Goal: Task Accomplishment & Management: Manage account settings

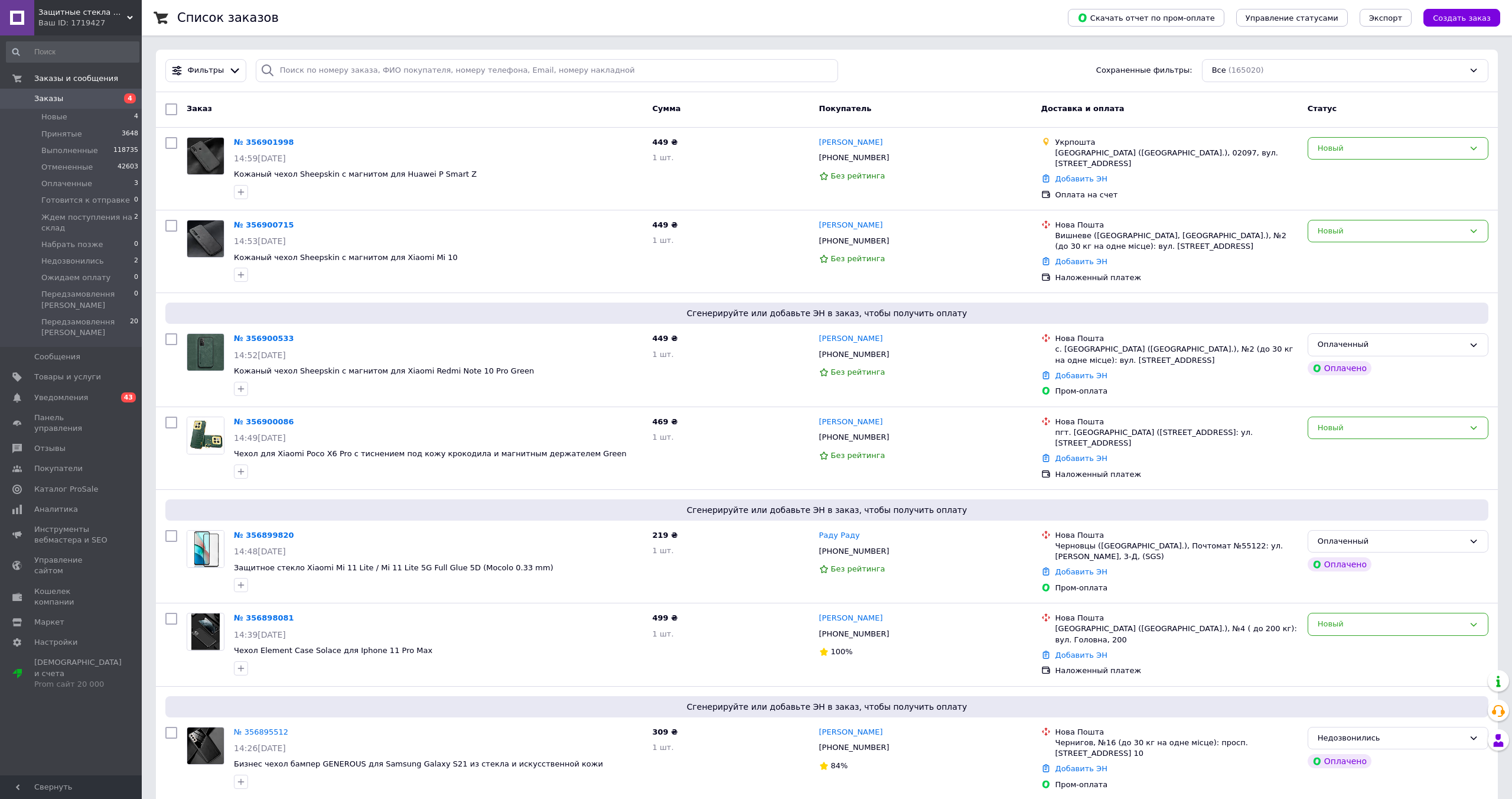
click at [176, 107] on input "checkbox" at bounding box center [171, 110] width 12 height 12
checkbox input "true"
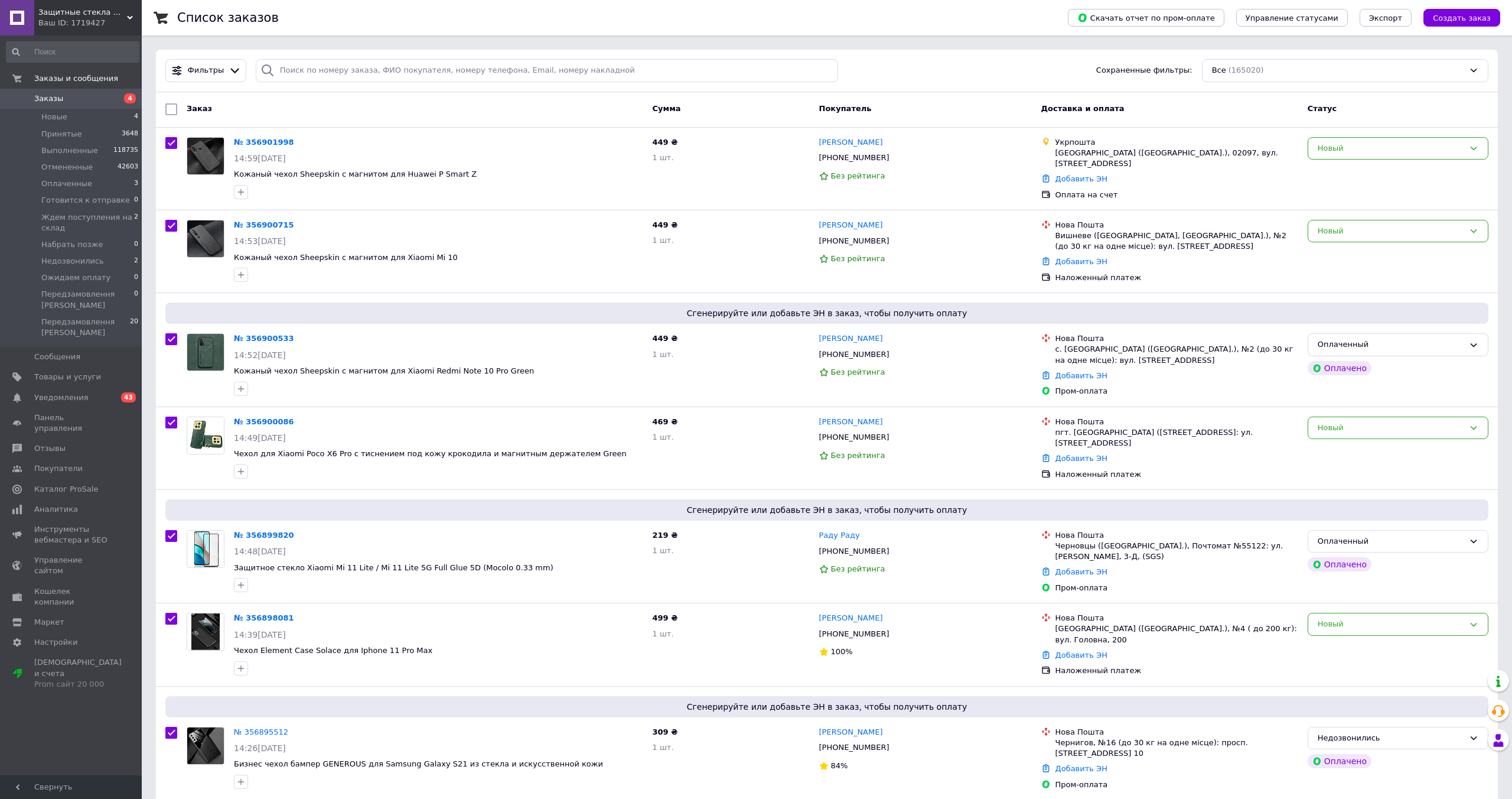
checkbox input "true"
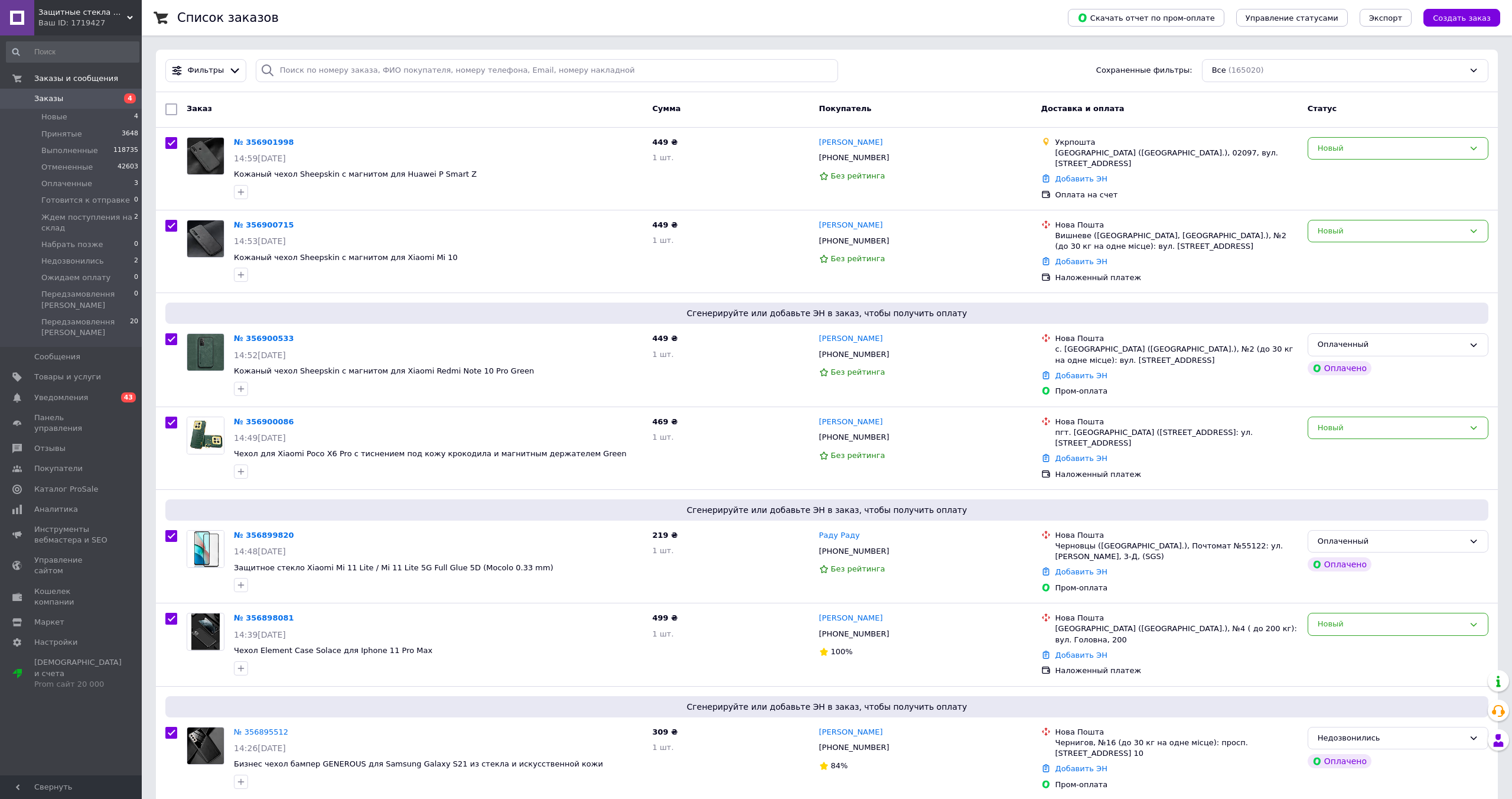
checkbox input "true"
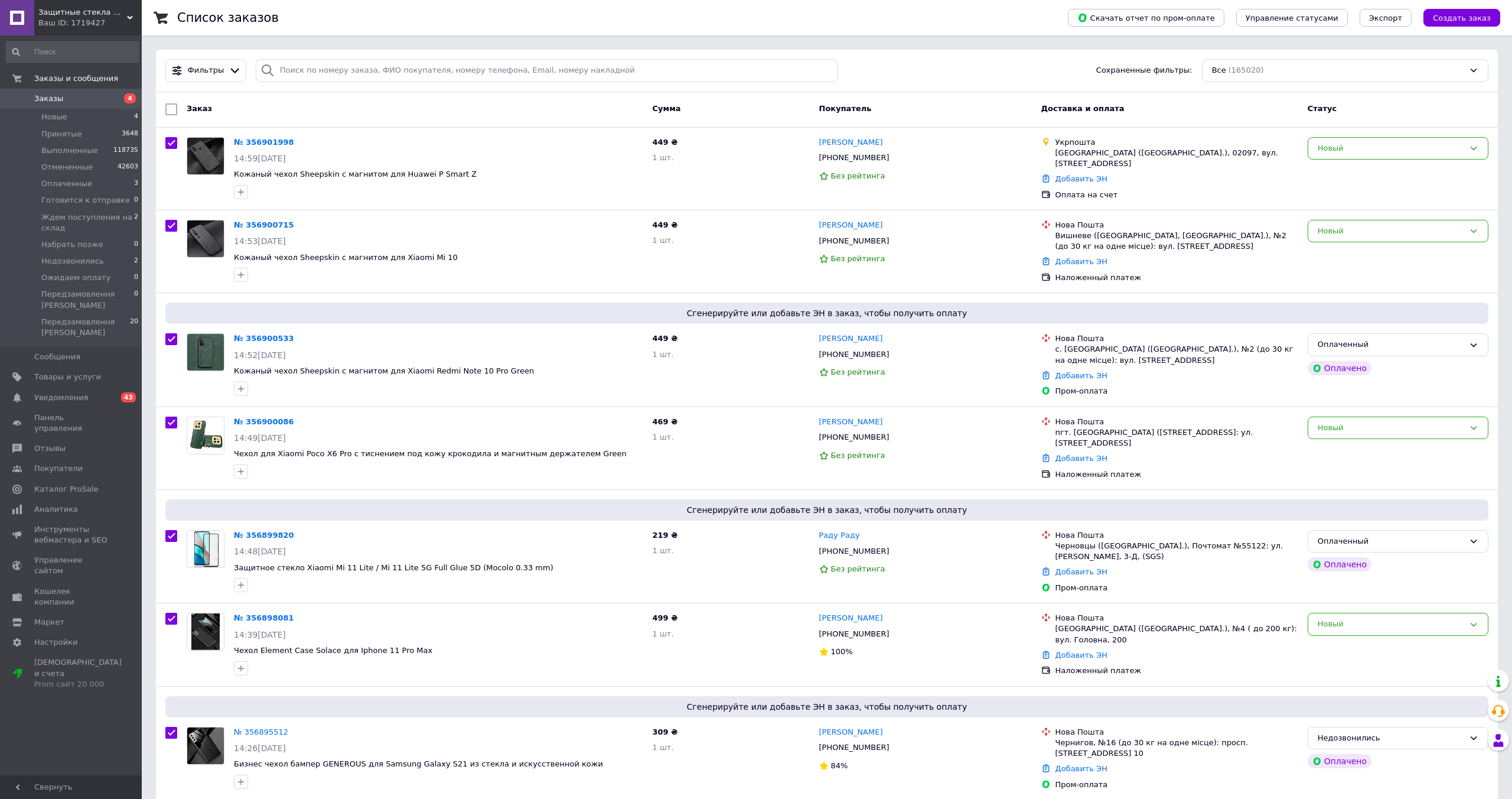
checkbox input "true"
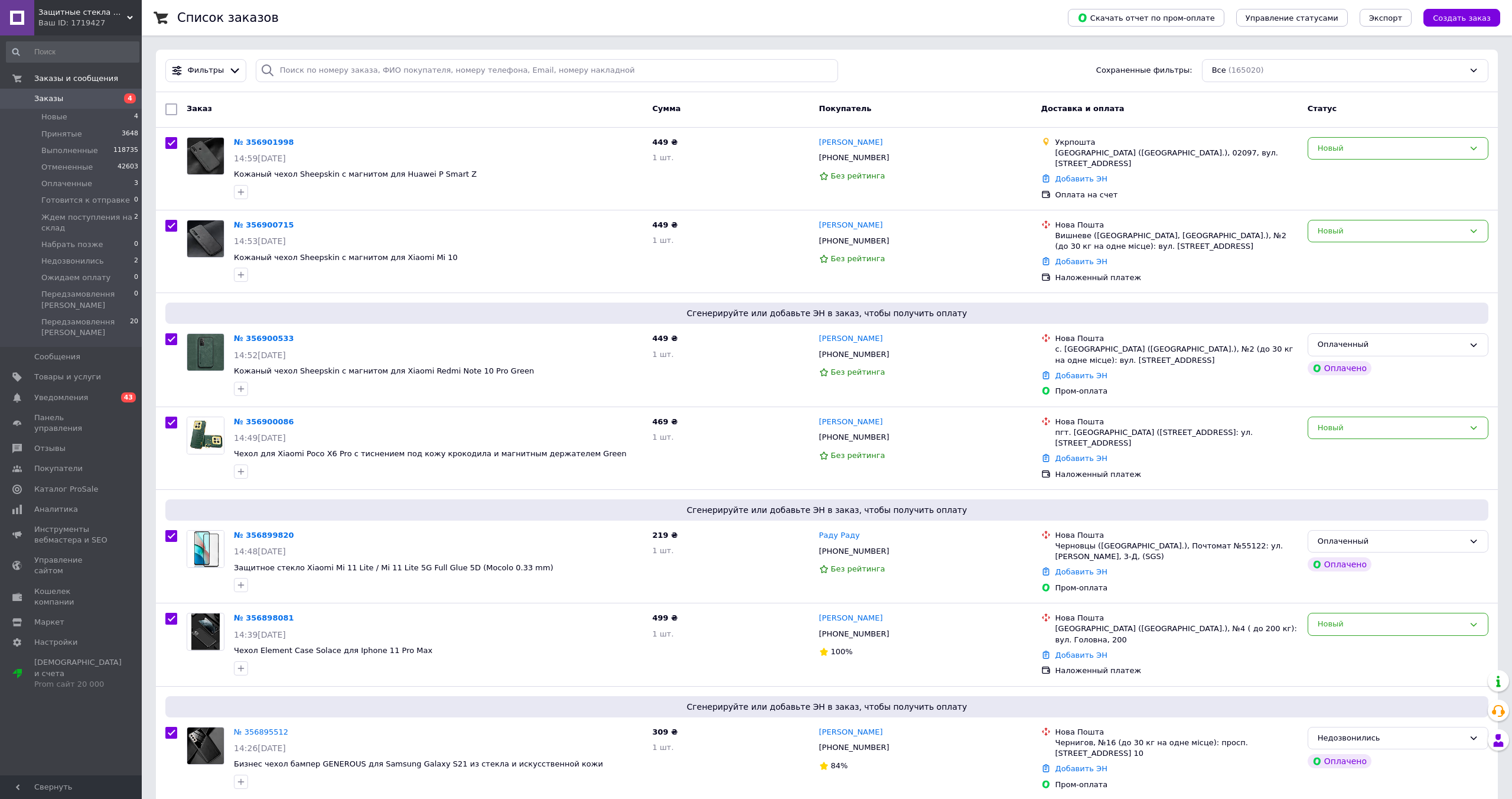
checkbox input "true"
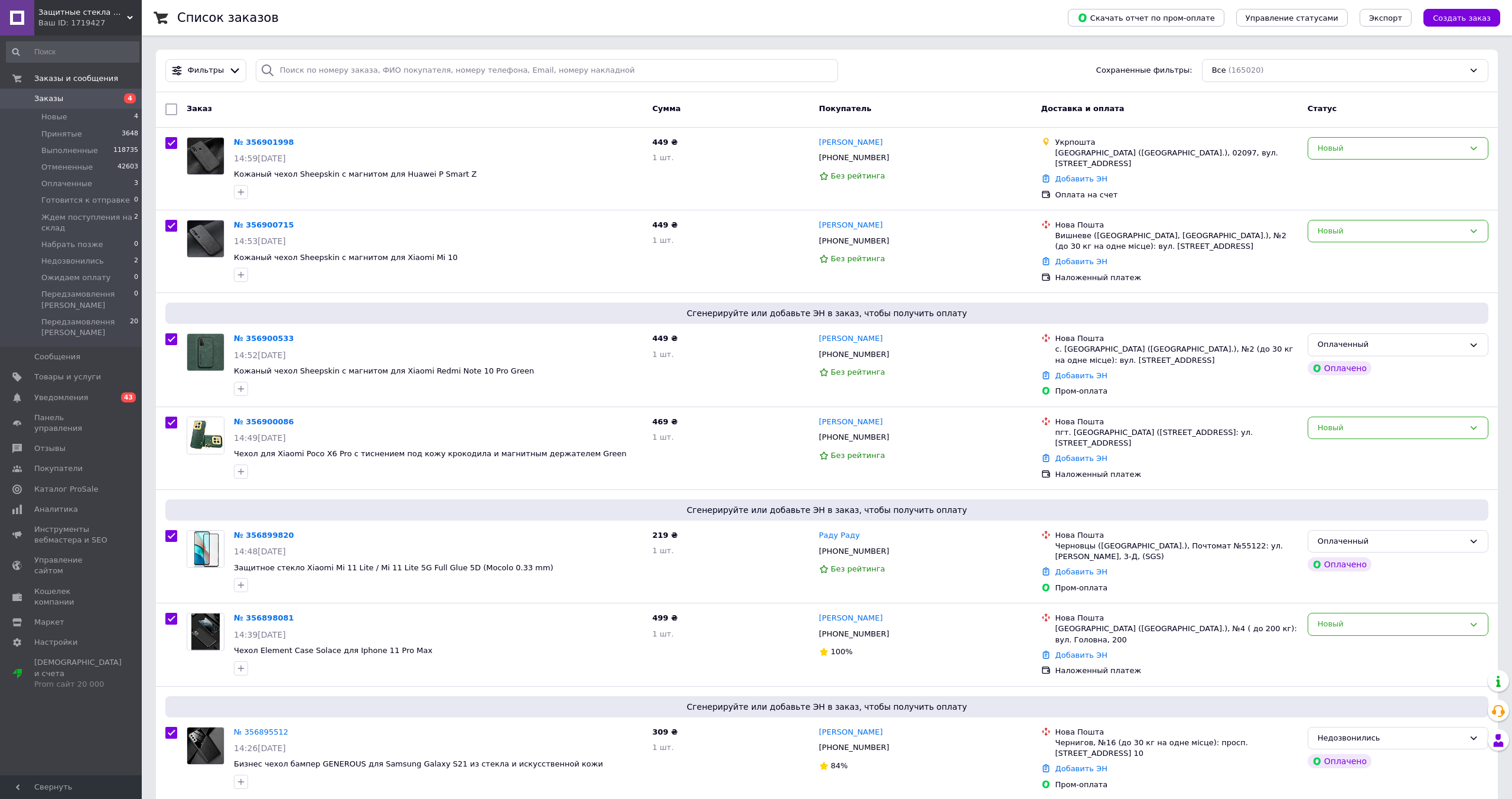
checkbox input "true"
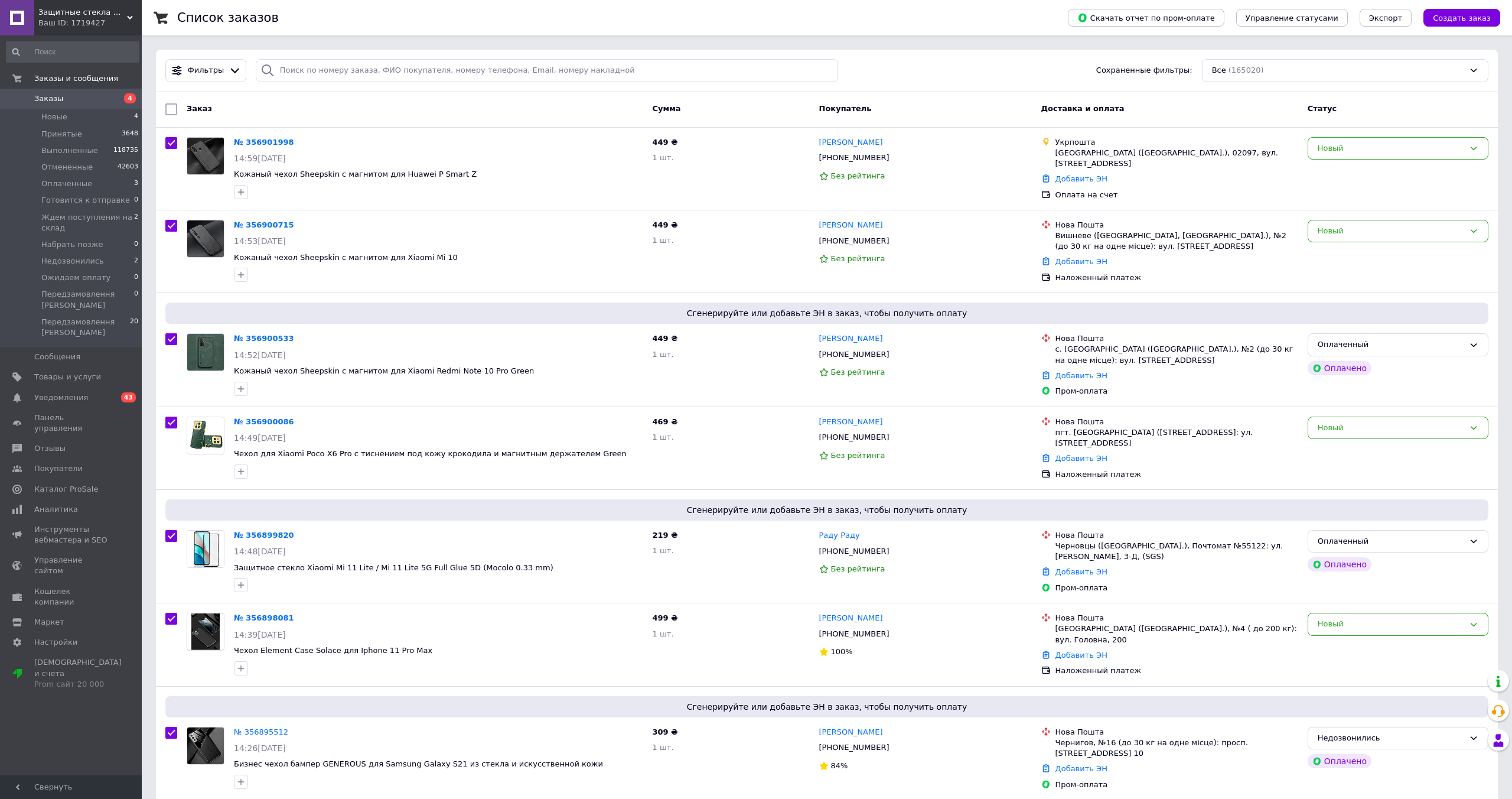
checkbox input "true"
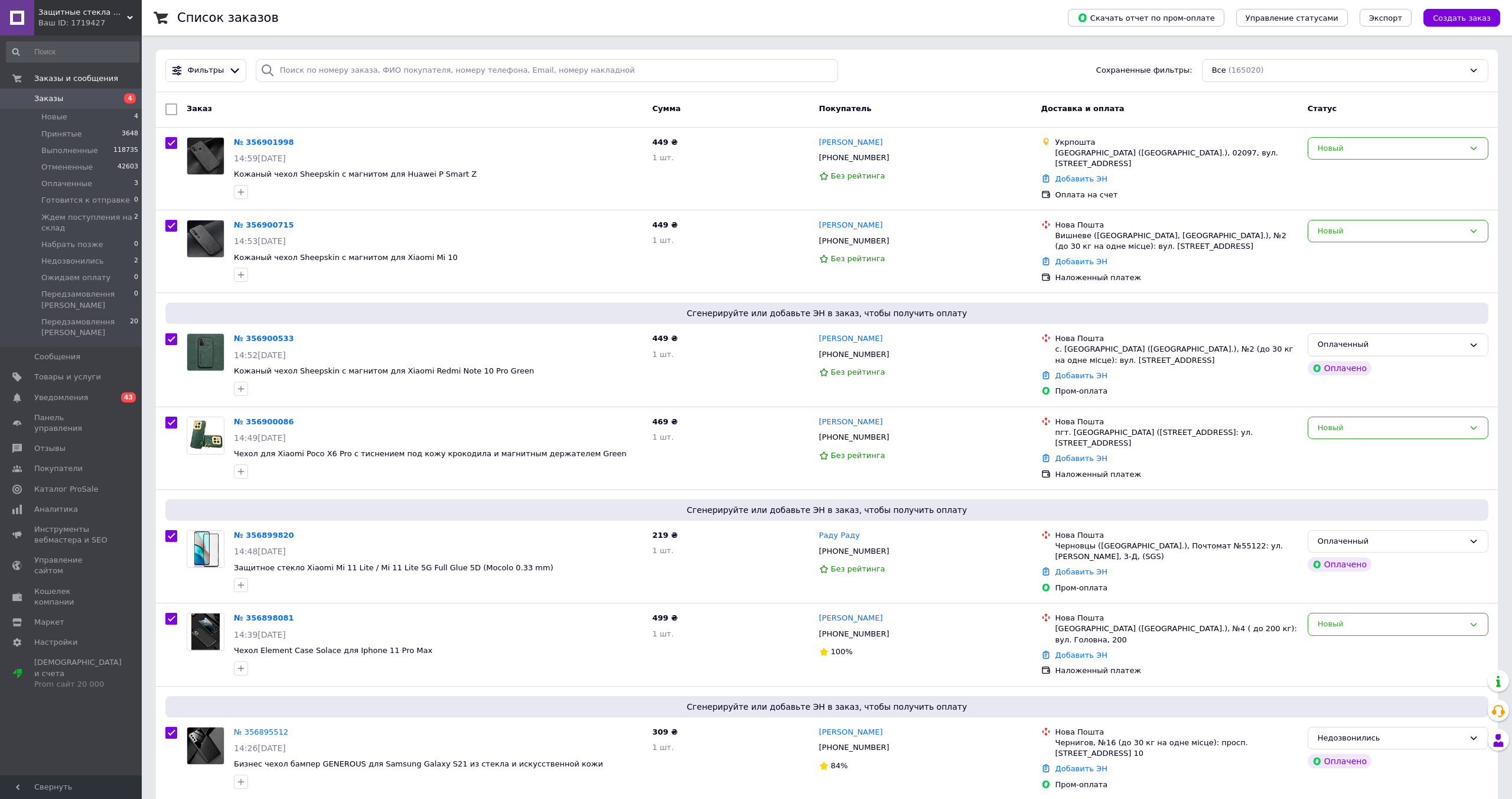
checkbox input "true"
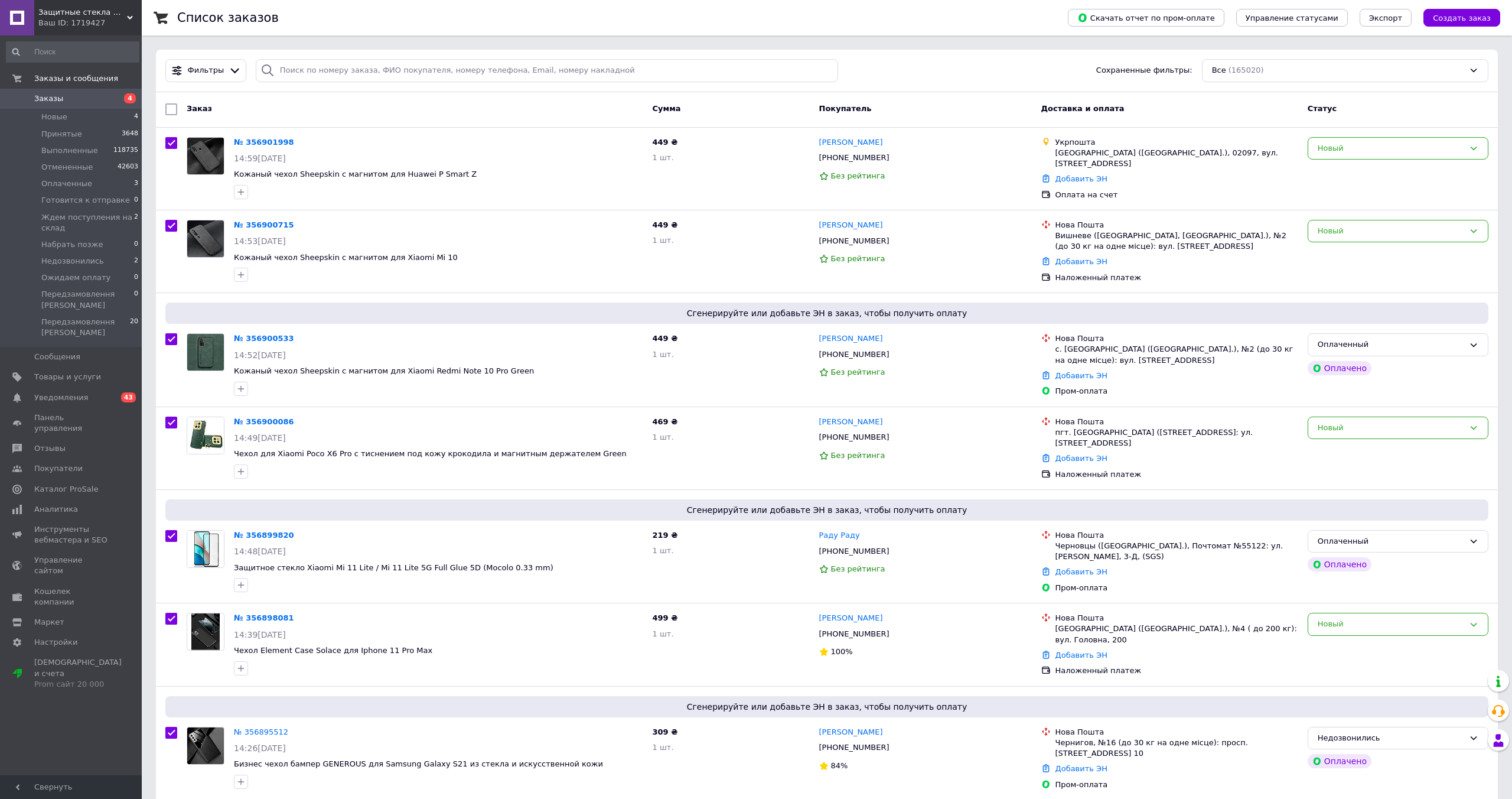
checkbox input "true"
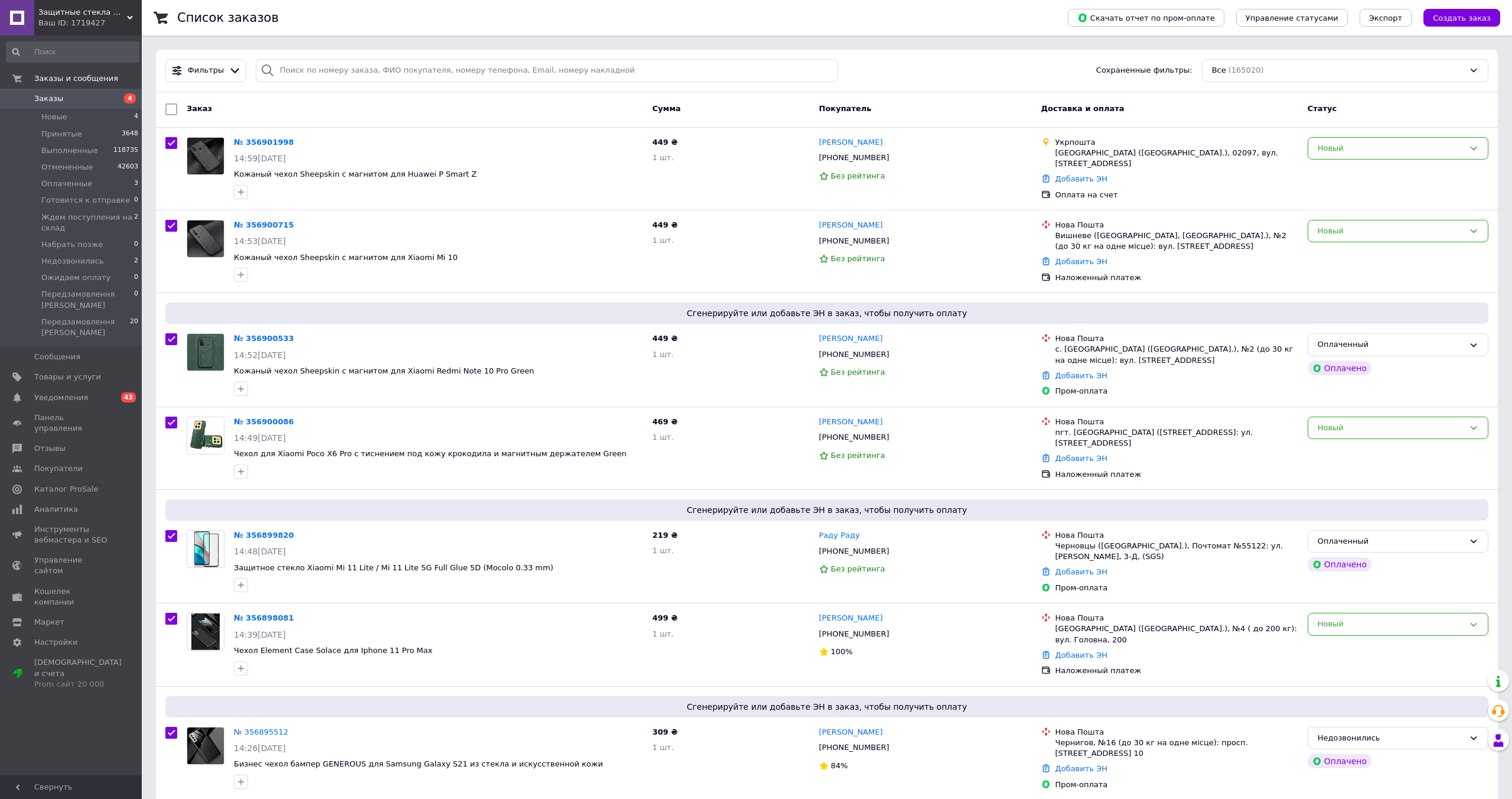
checkbox input "true"
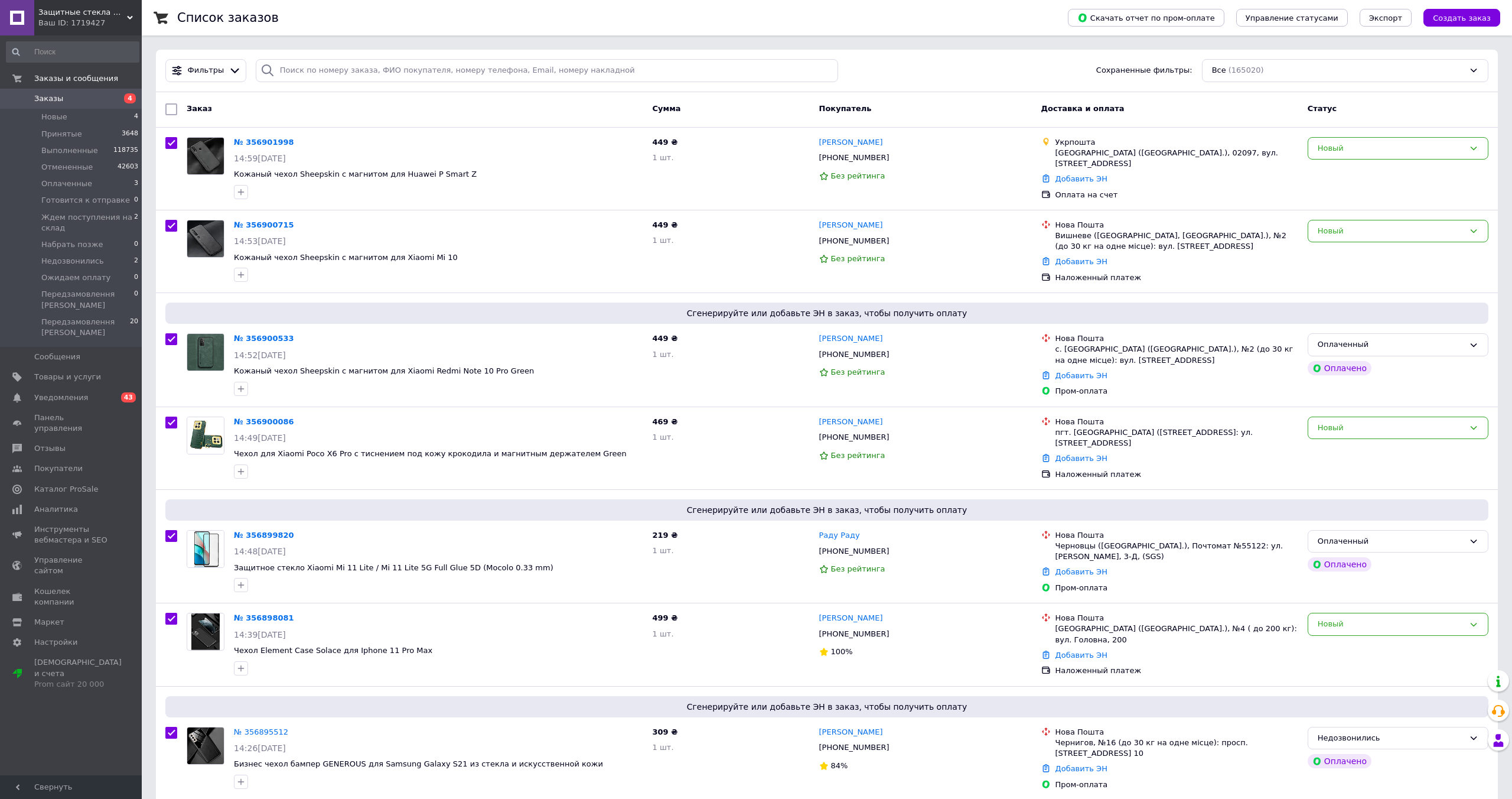
checkbox input "true"
click at [172, 110] on input "checkbox" at bounding box center [173, 109] width 8 height 8
checkbox input "false"
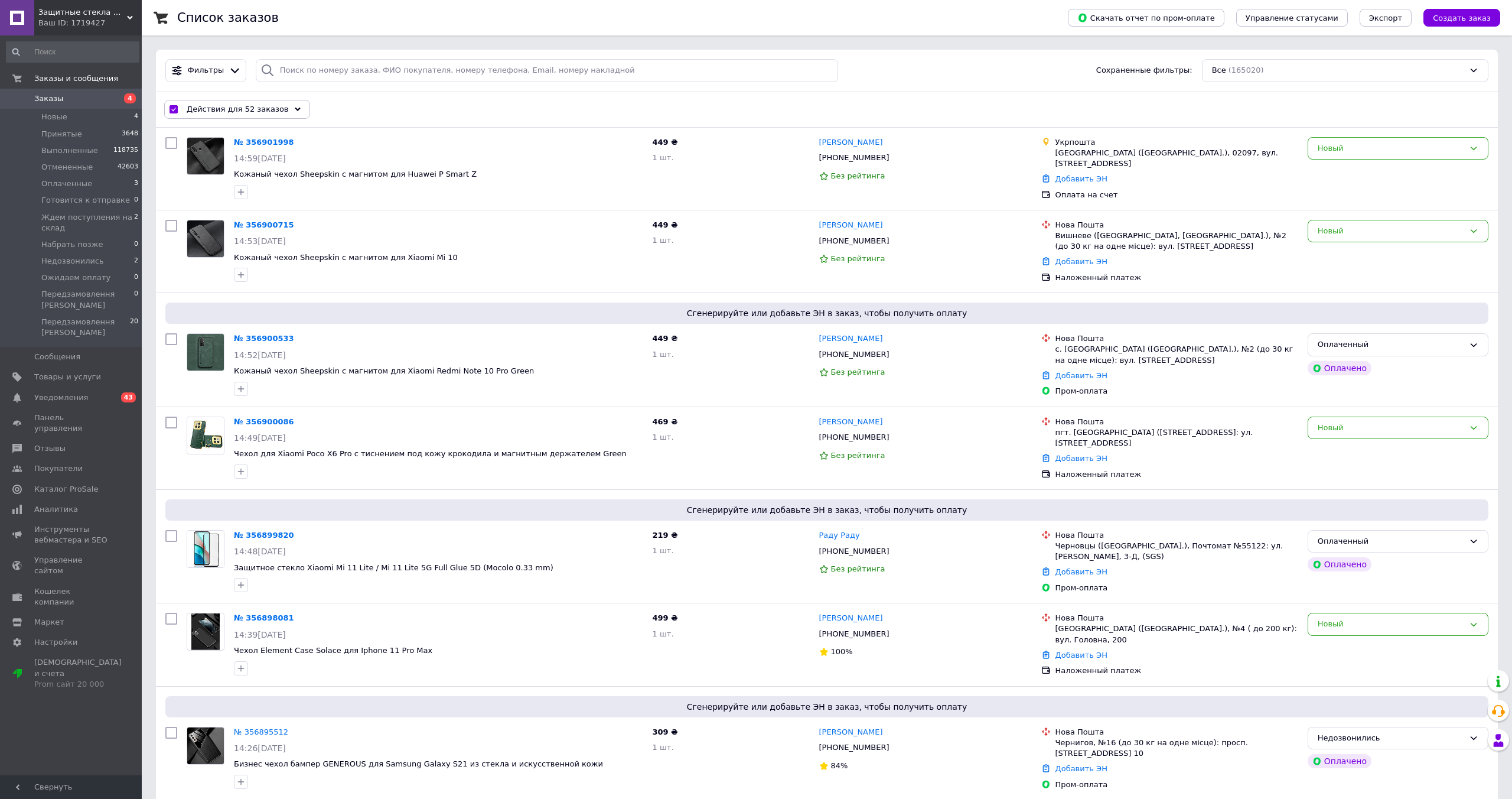
checkbox input "false"
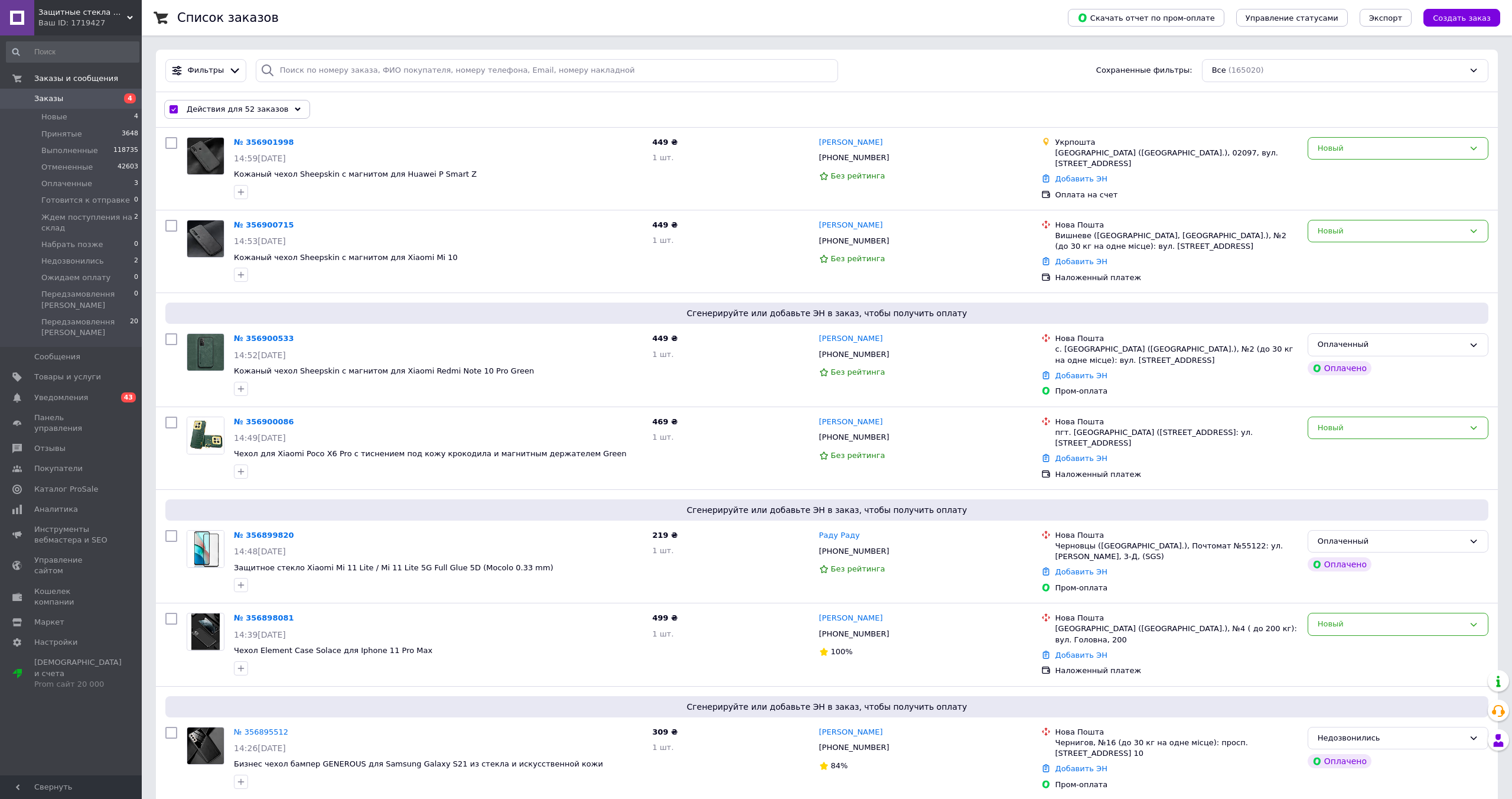
checkbox input "false"
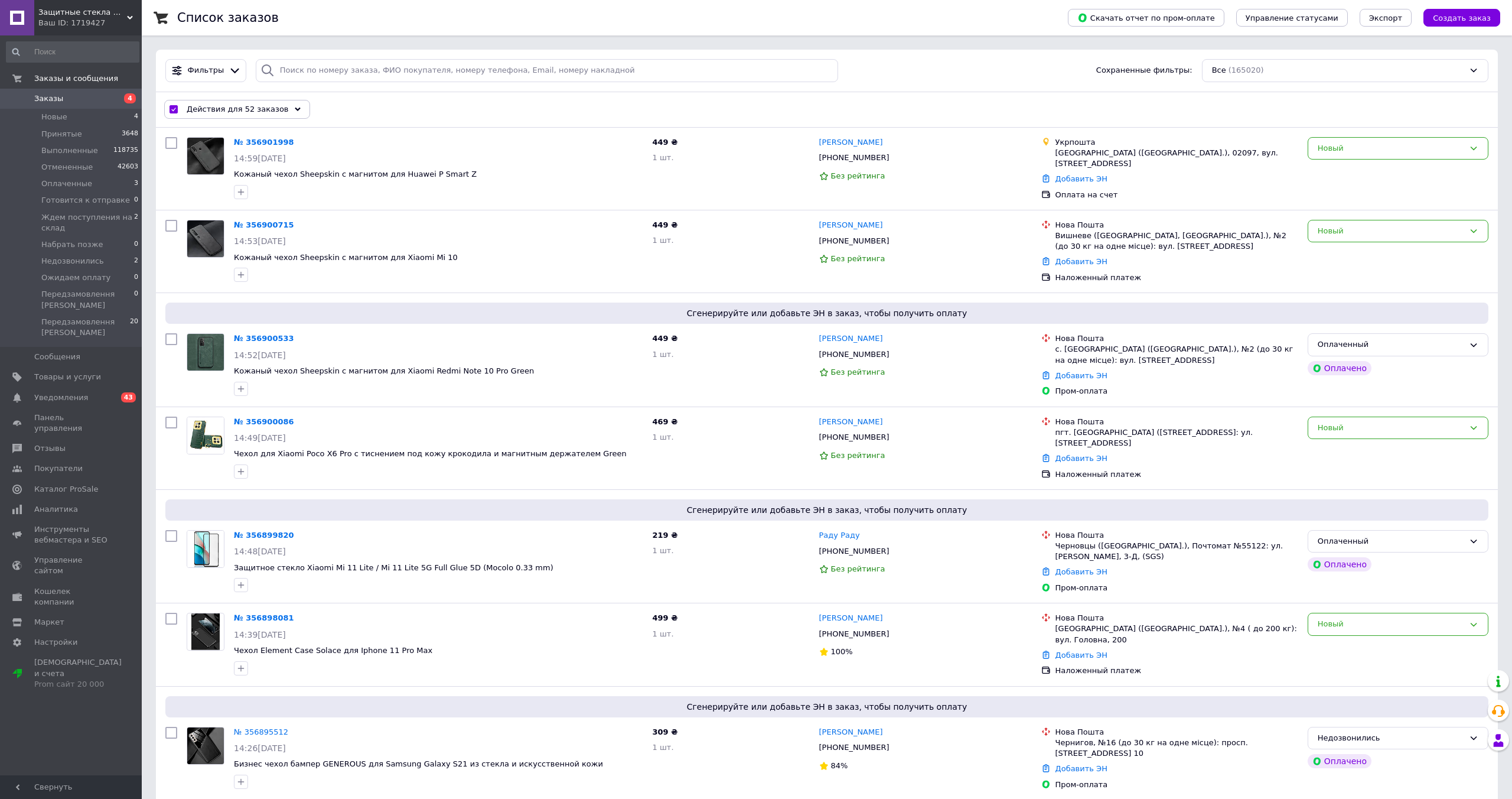
checkbox input "false"
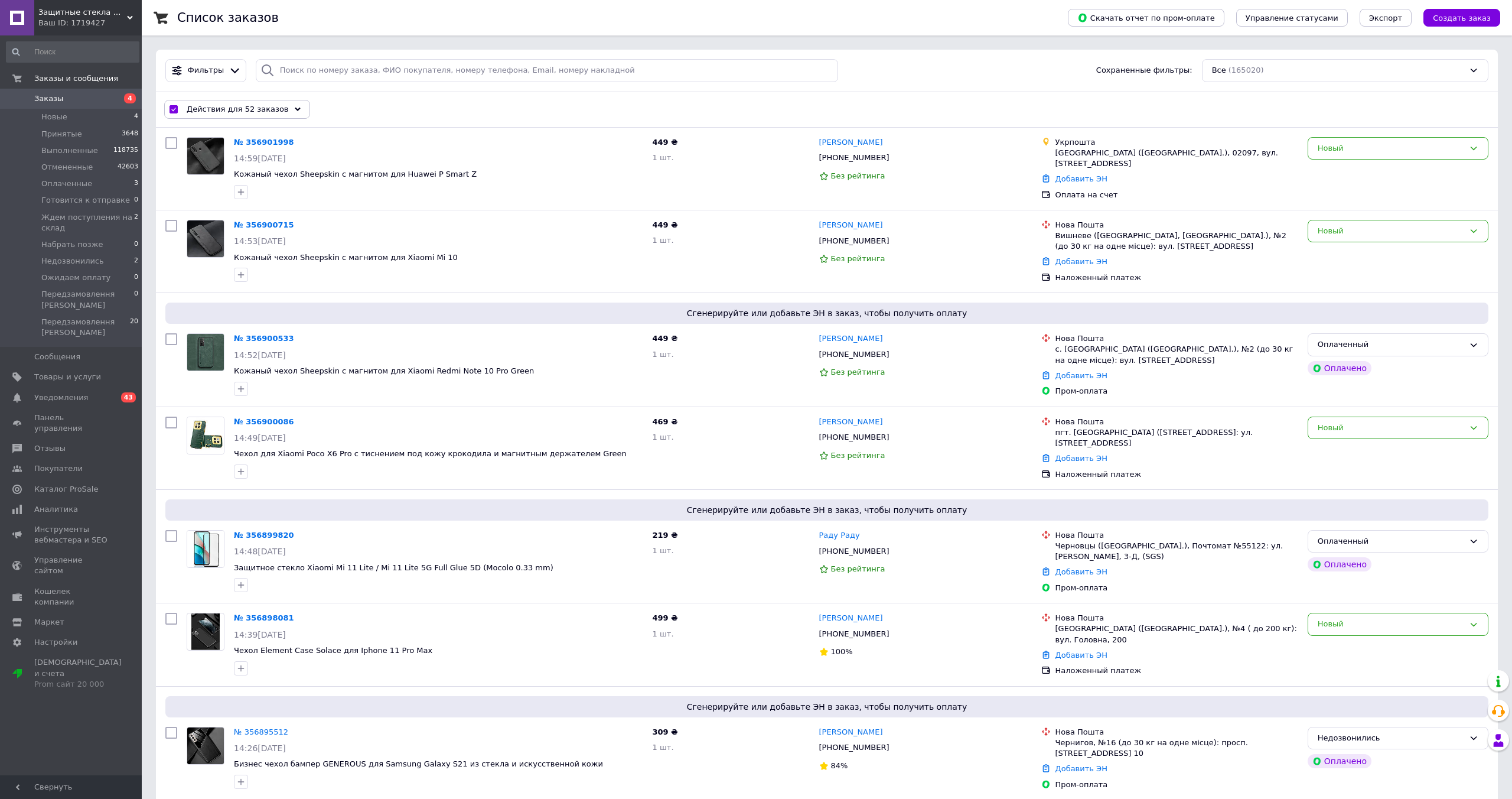
checkbox input "false"
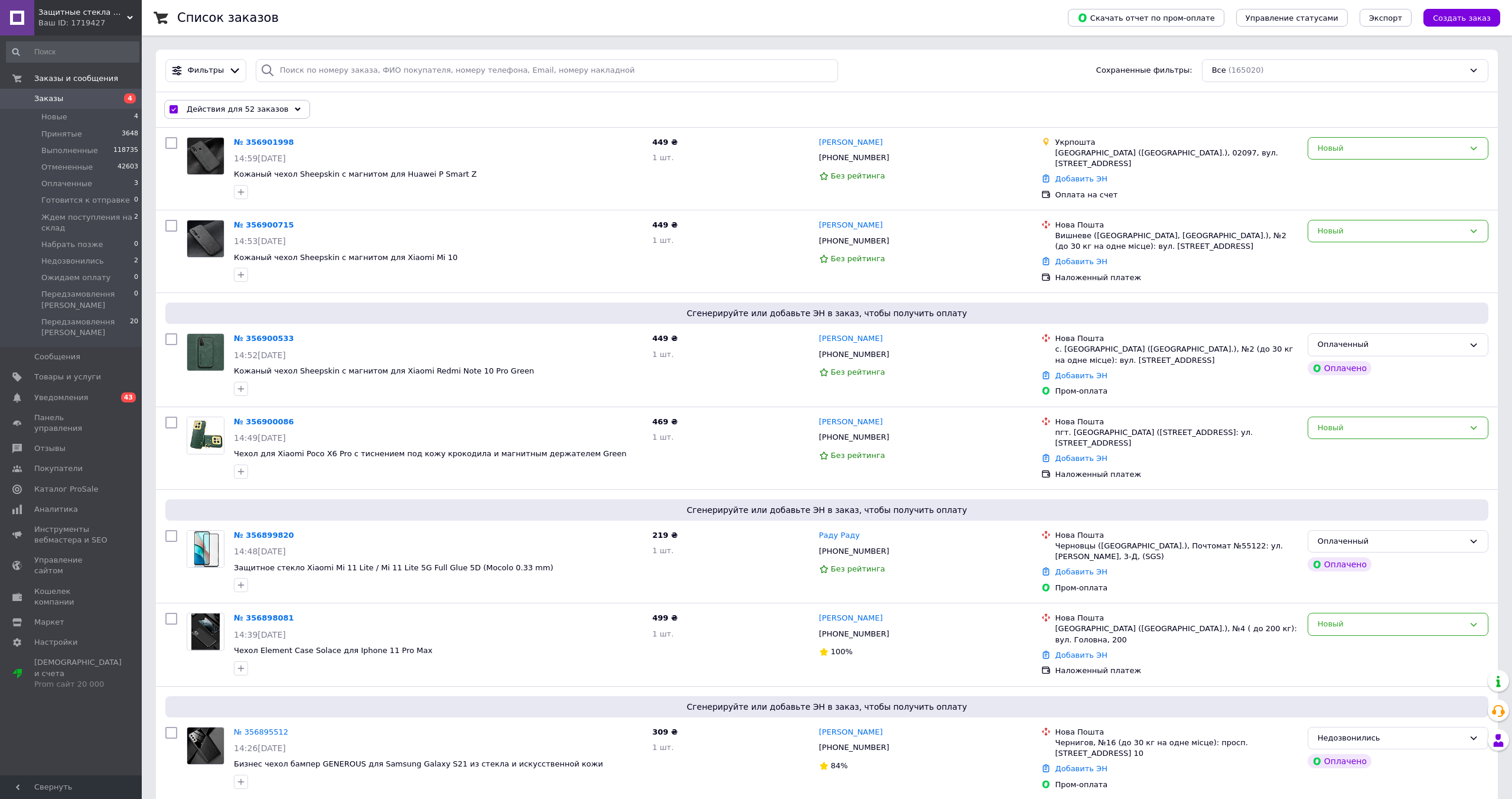
checkbox input "false"
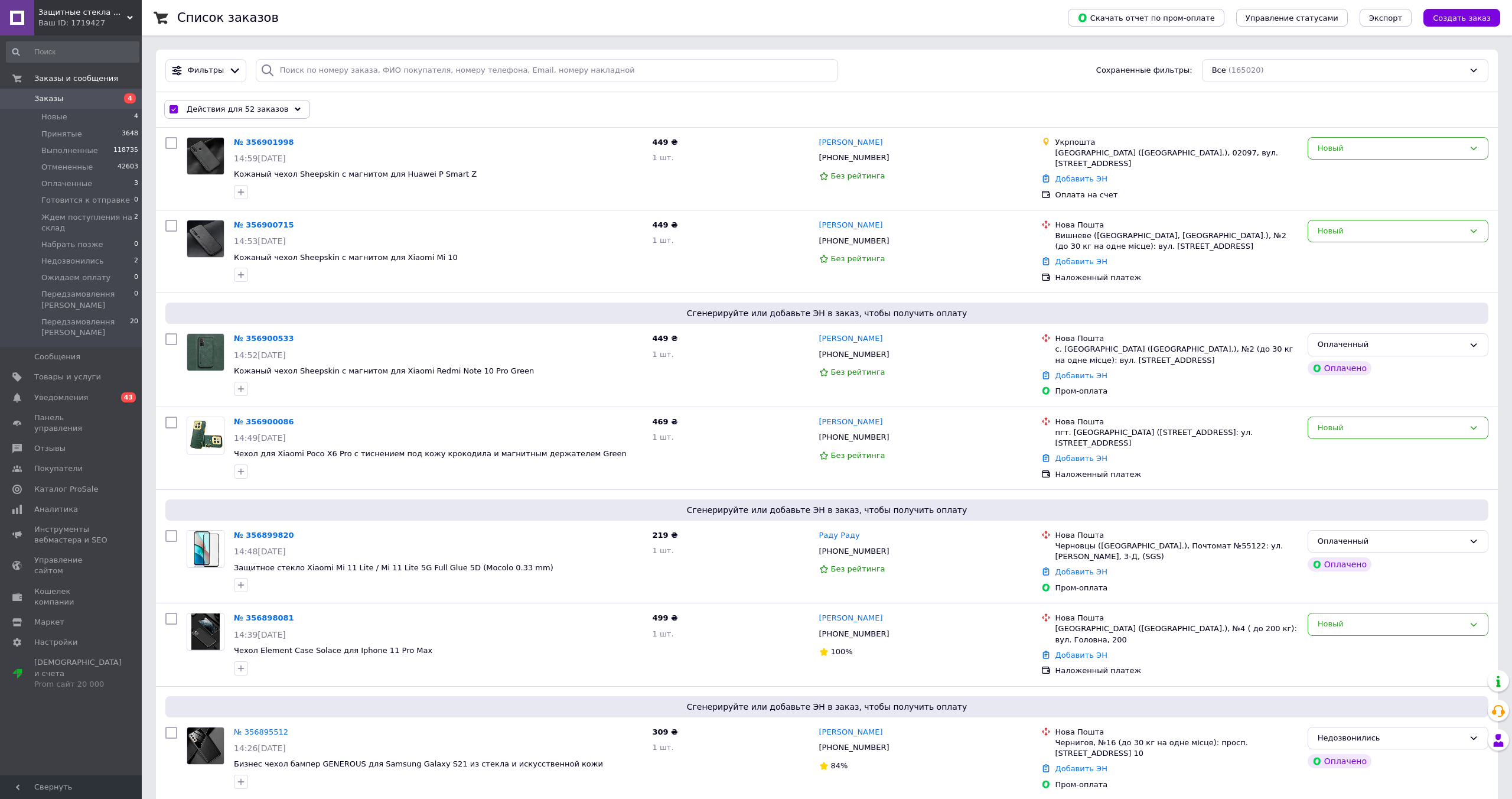
checkbox input "false"
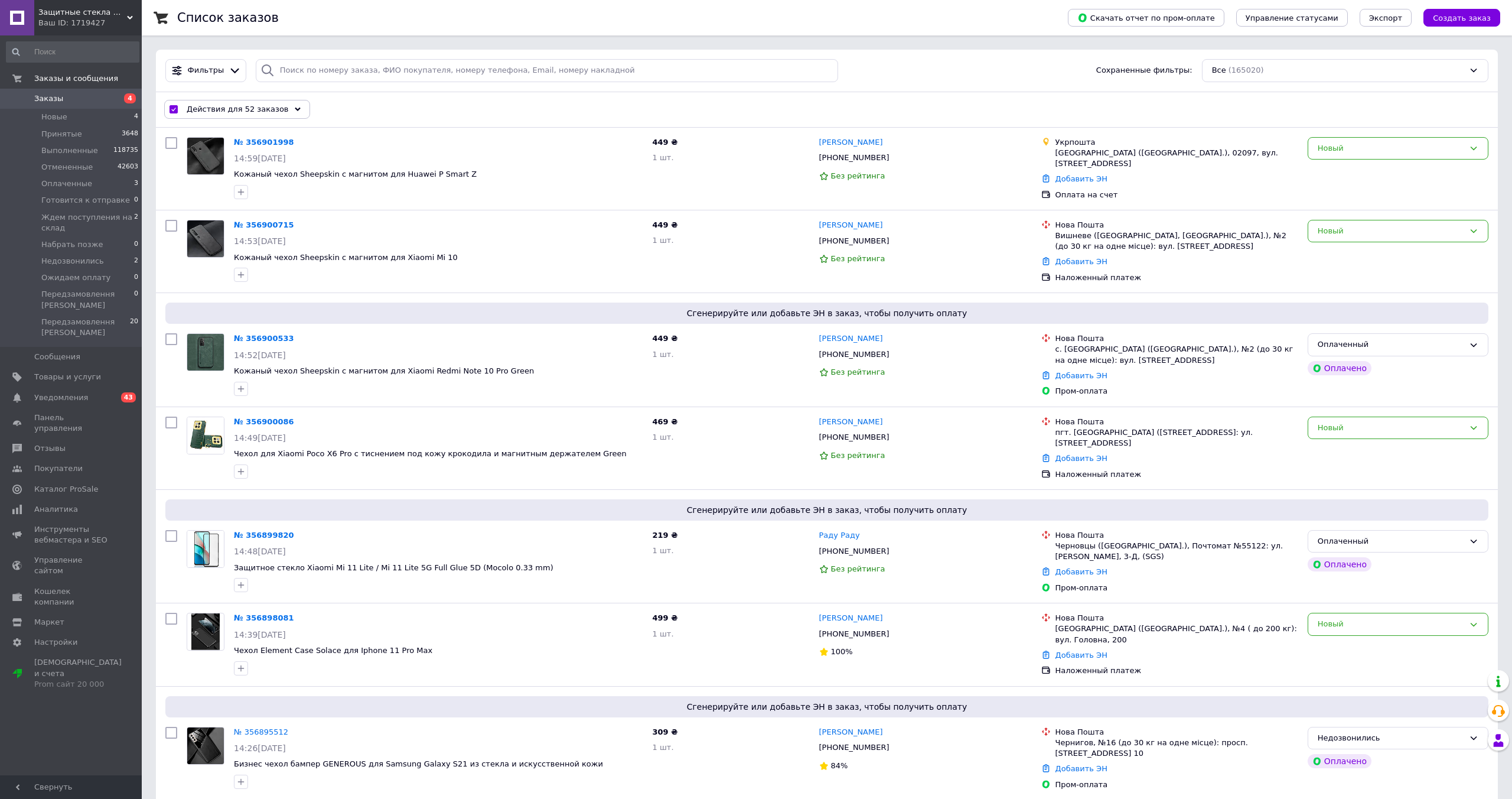
checkbox input "false"
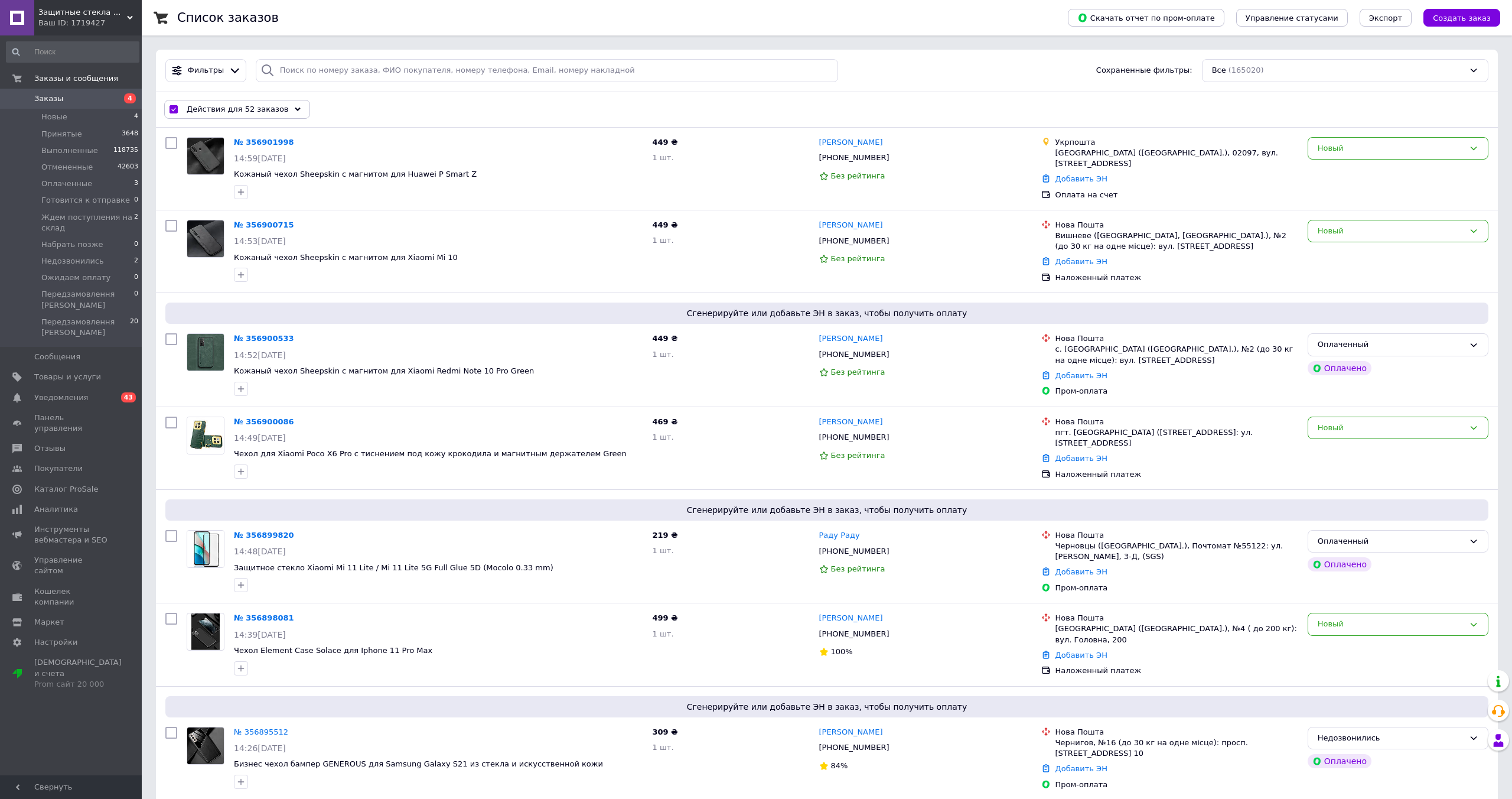
checkbox input "false"
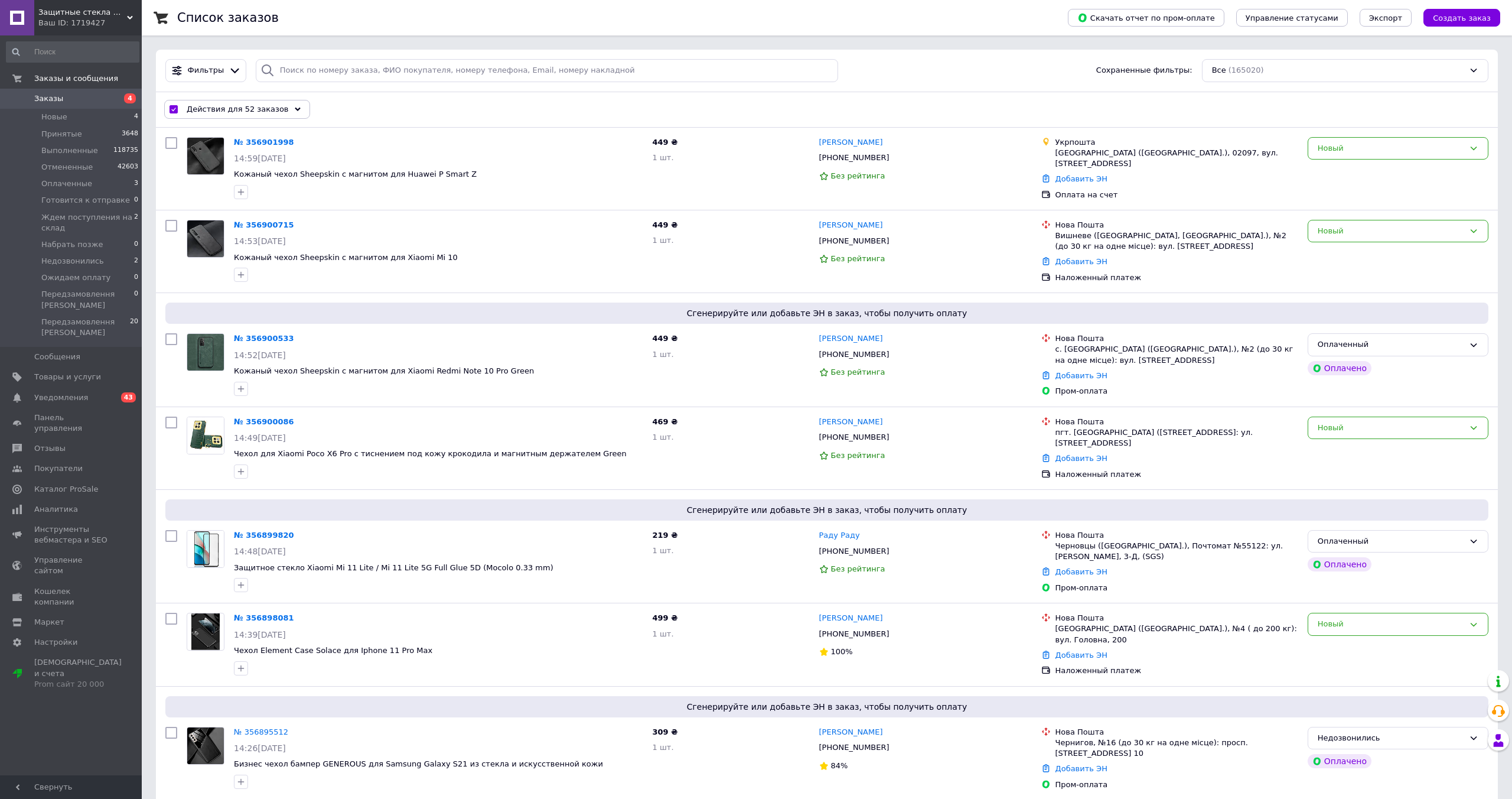
checkbox input "false"
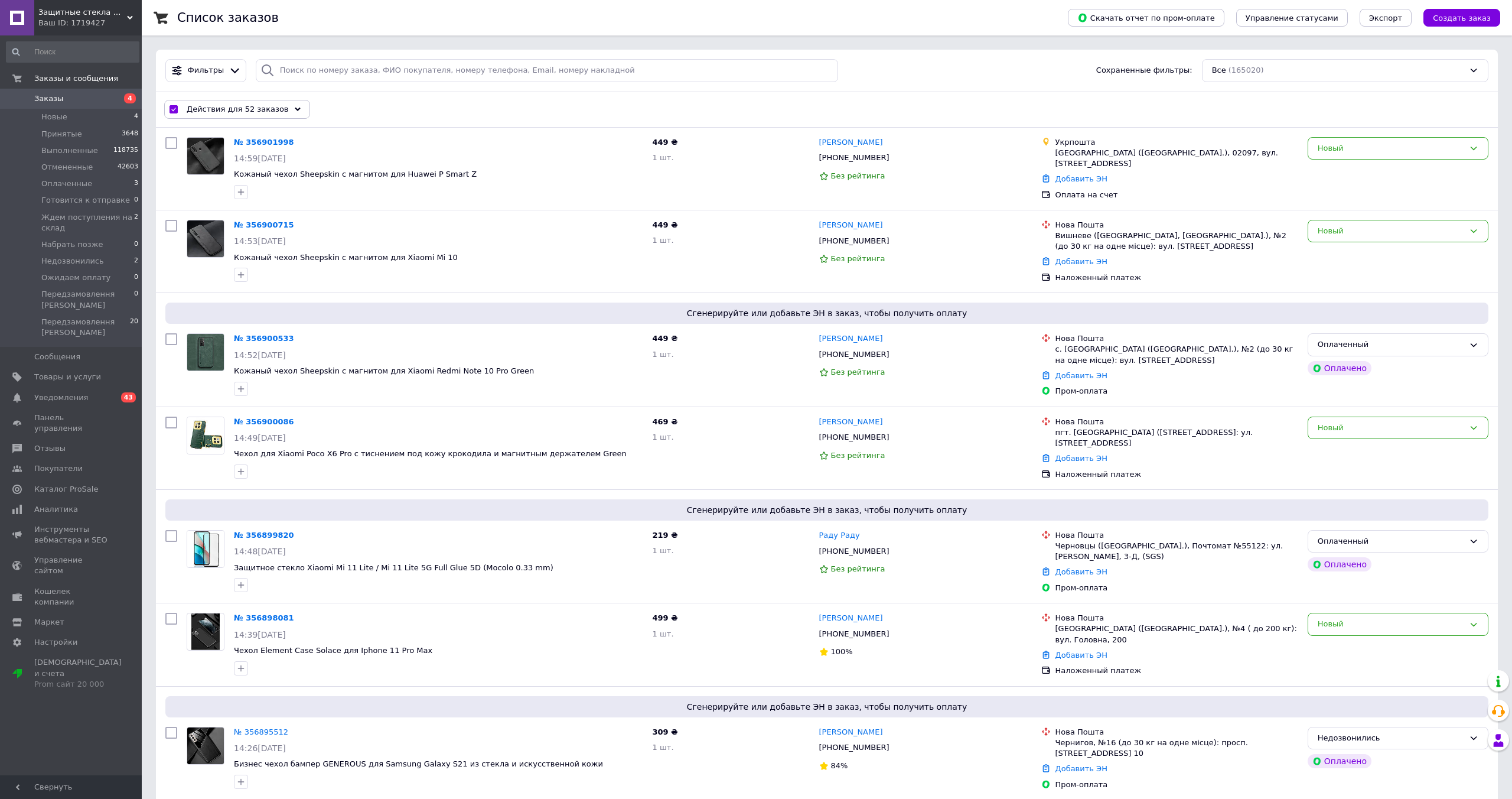
checkbox input "false"
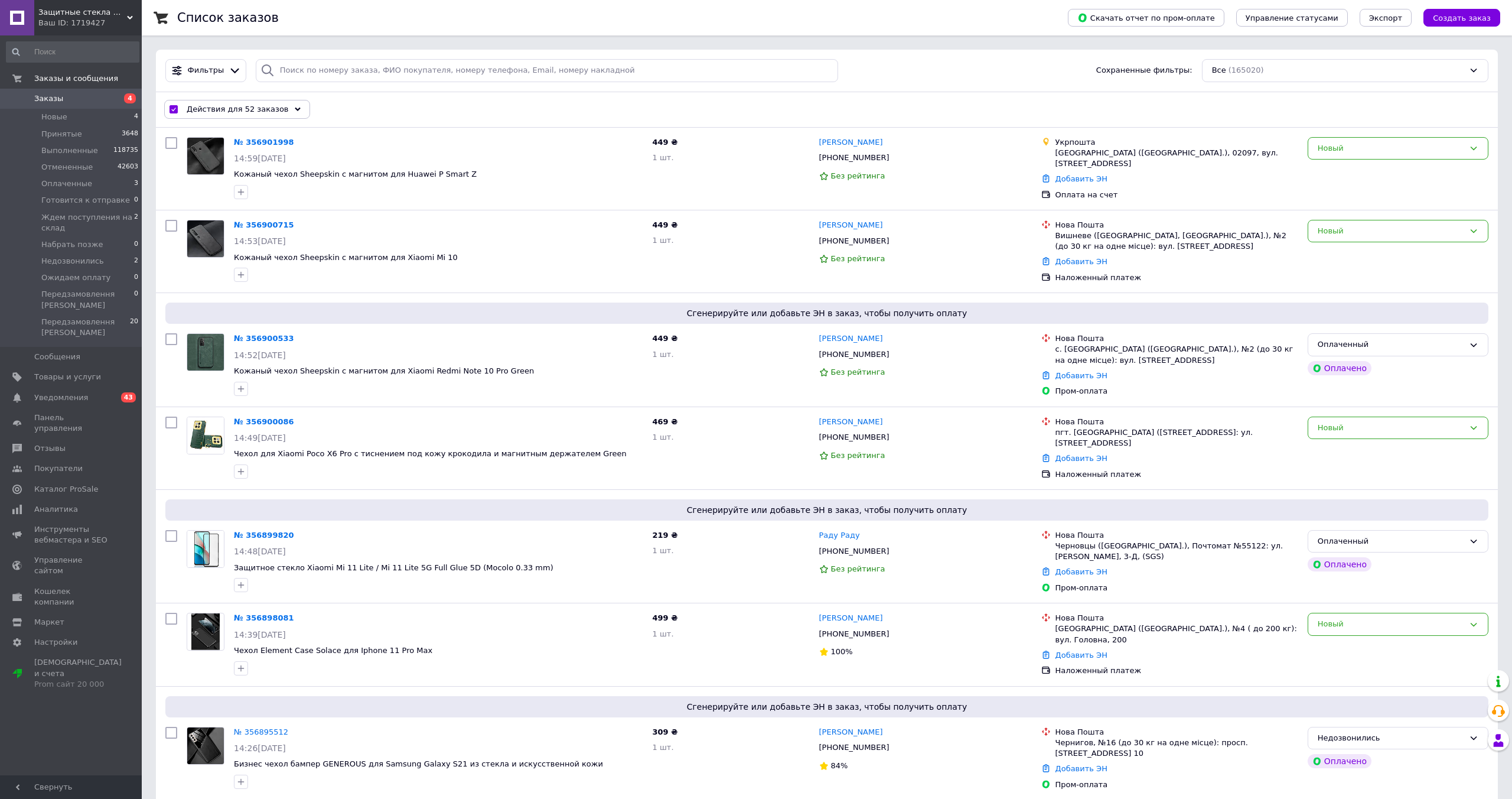
checkbox input "false"
